Goal: Information Seeking & Learning: Find contact information

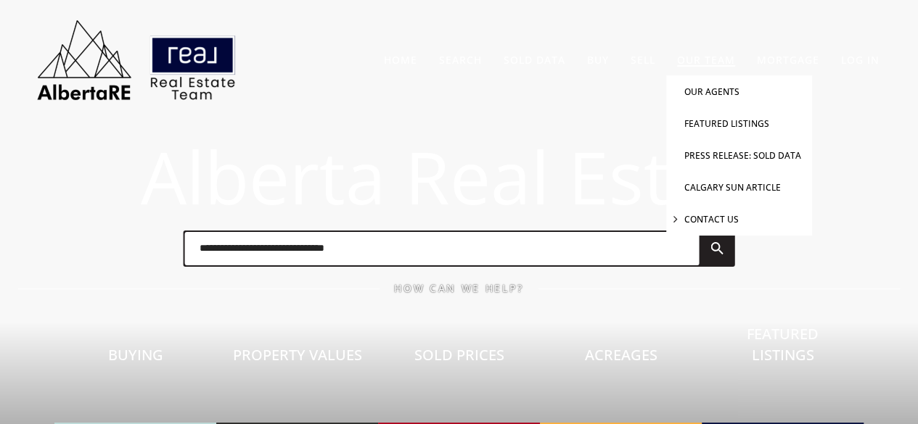
click at [717, 216] on link "Contact Us" at bounding box center [711, 219] width 54 height 12
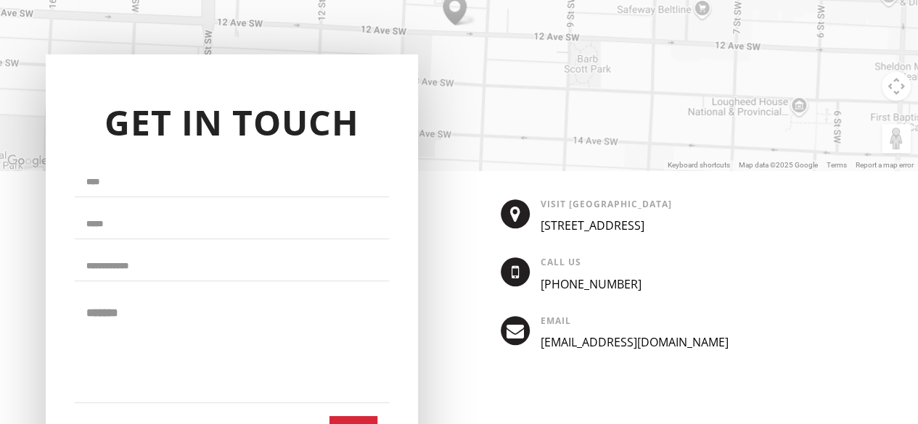
drag, startPoint x: 523, startPoint y: 342, endPoint x: 530, endPoint y: 333, distance: 10.9
click at [530, 333] on div "EMAIL [EMAIL_ADDRESS][DOMAIN_NAME]" at bounding box center [687, 345] width 372 height 58
click at [522, 354] on div "EMAIL [EMAIL_ADDRESS][DOMAIN_NAME]" at bounding box center [687, 345] width 372 height 58
drag, startPoint x: 535, startPoint y: 346, endPoint x: 660, endPoint y: 353, distance: 125.0
click at [660, 353] on div "EMAIL [EMAIL_ADDRESS][DOMAIN_NAME]" at bounding box center [687, 345] width 372 height 58
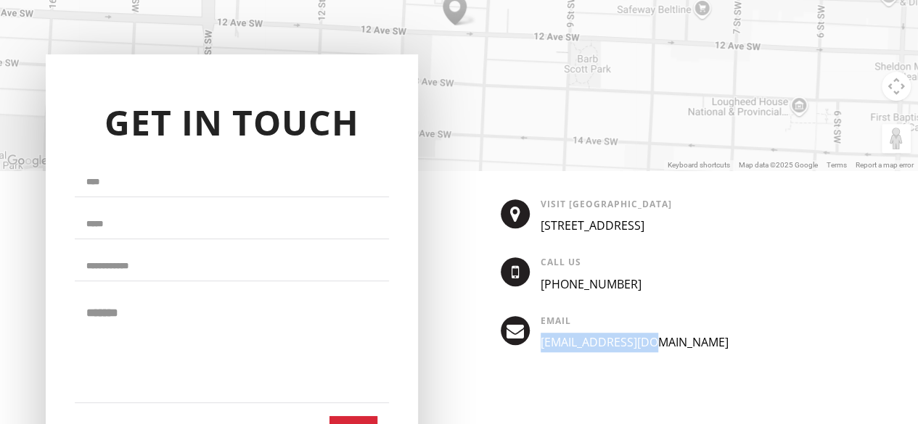
copy link "[EMAIL_ADDRESS][DOMAIN_NAME]"
